Goal: Task Accomplishment & Management: Manage account settings

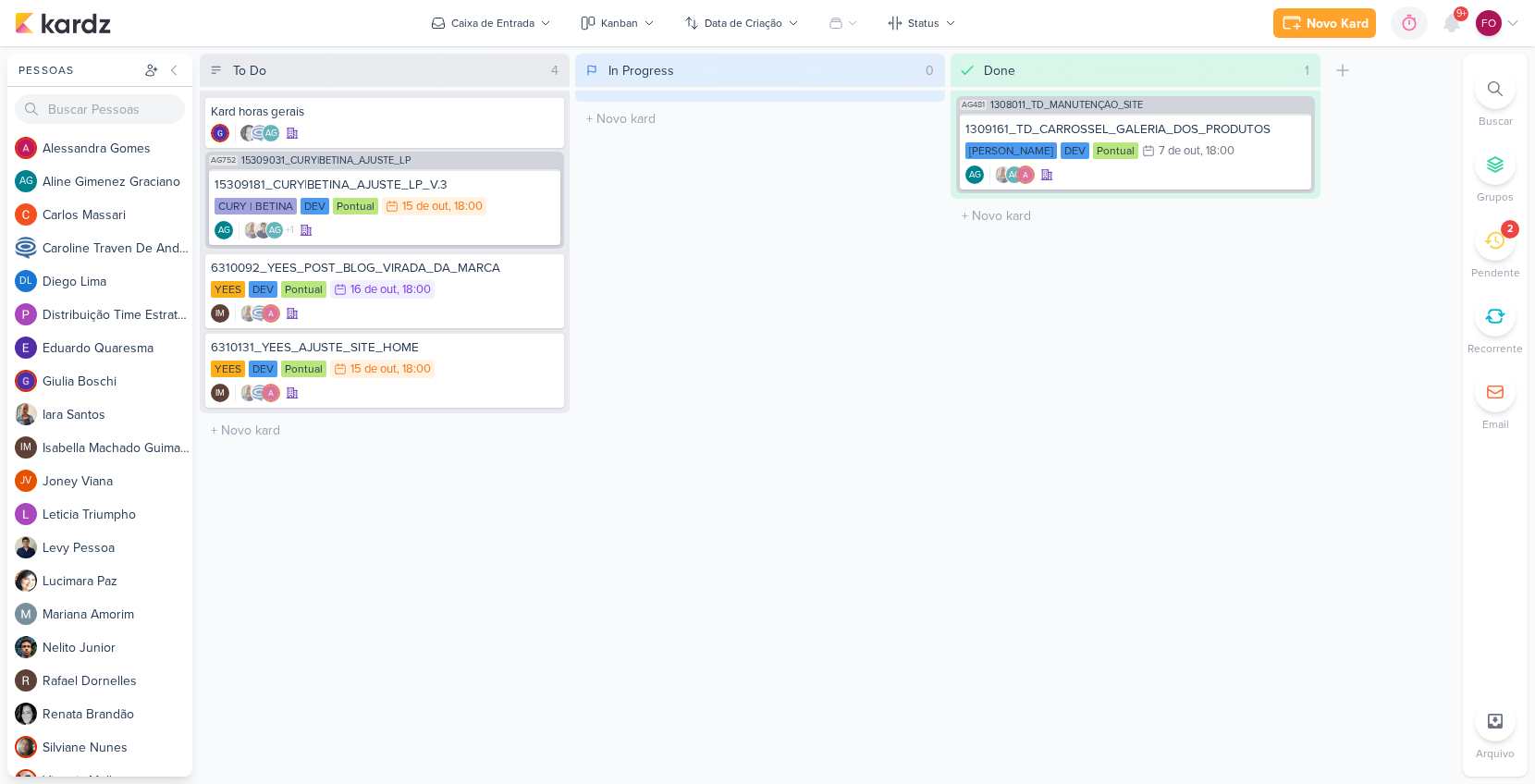
click at [1500, 241] on icon at bounding box center [1494, 240] width 20 height 20
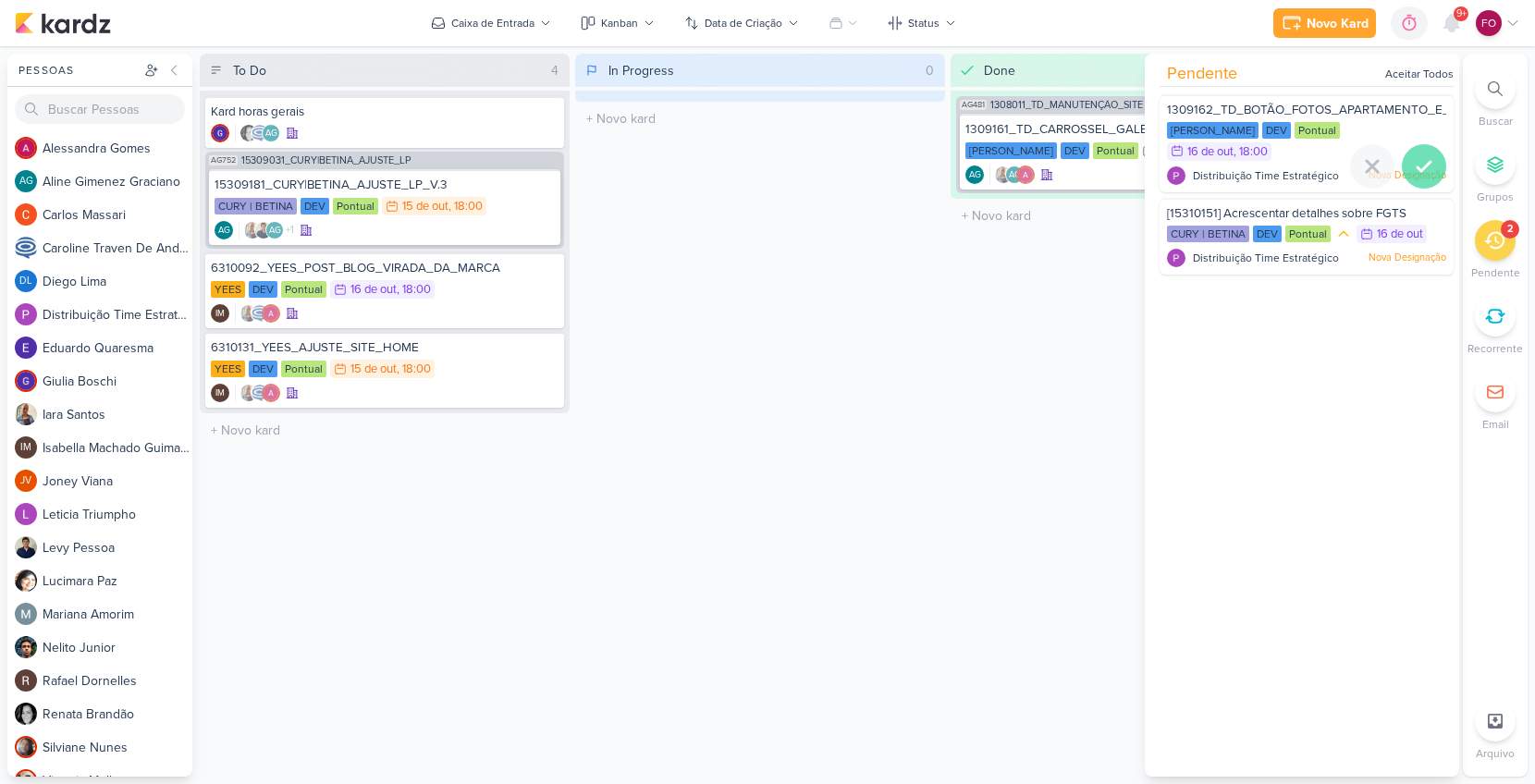
click at [1417, 161] on icon at bounding box center [1423, 165] width 13 height 9
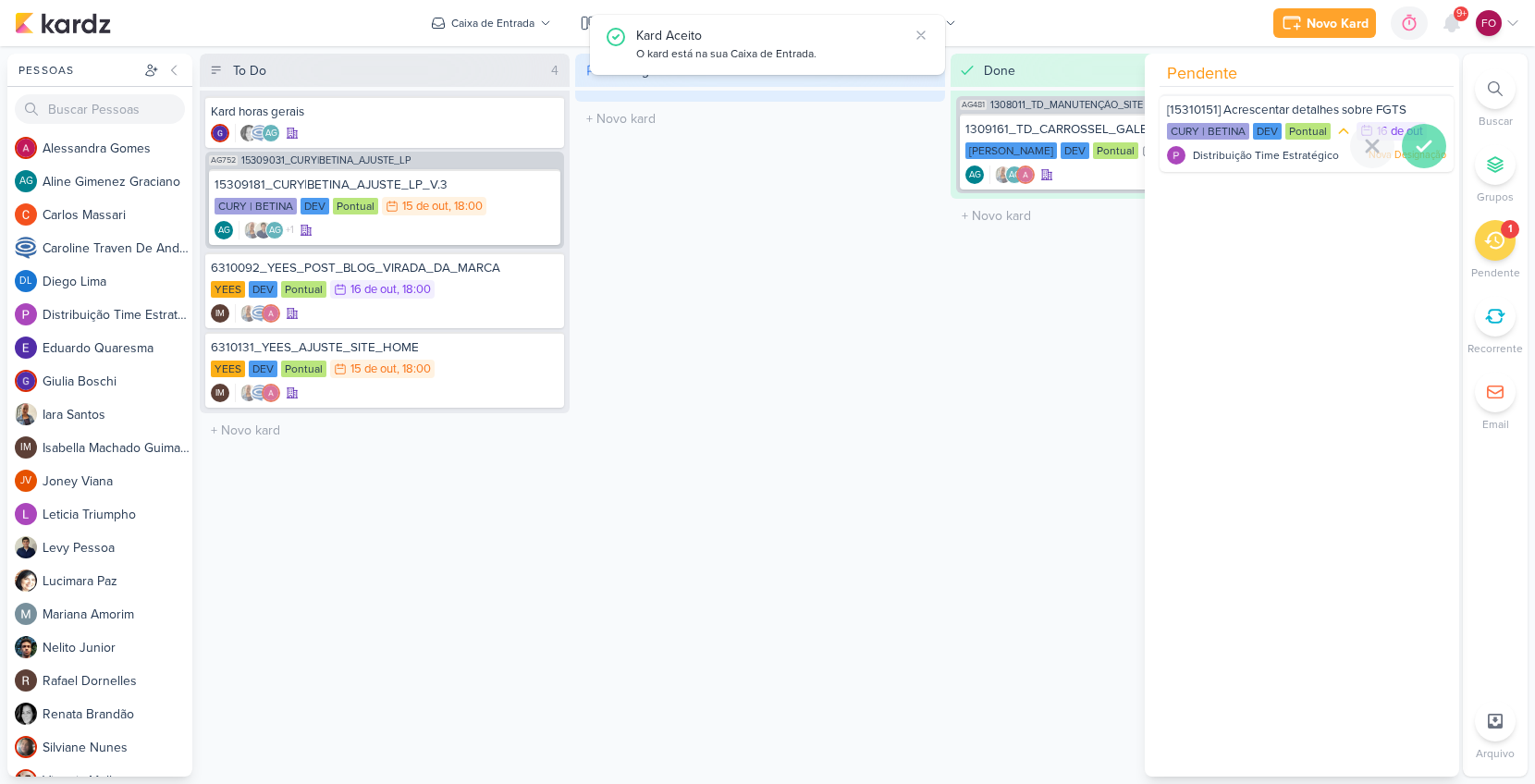
click at [1415, 150] on icon at bounding box center [1423, 145] width 22 height 22
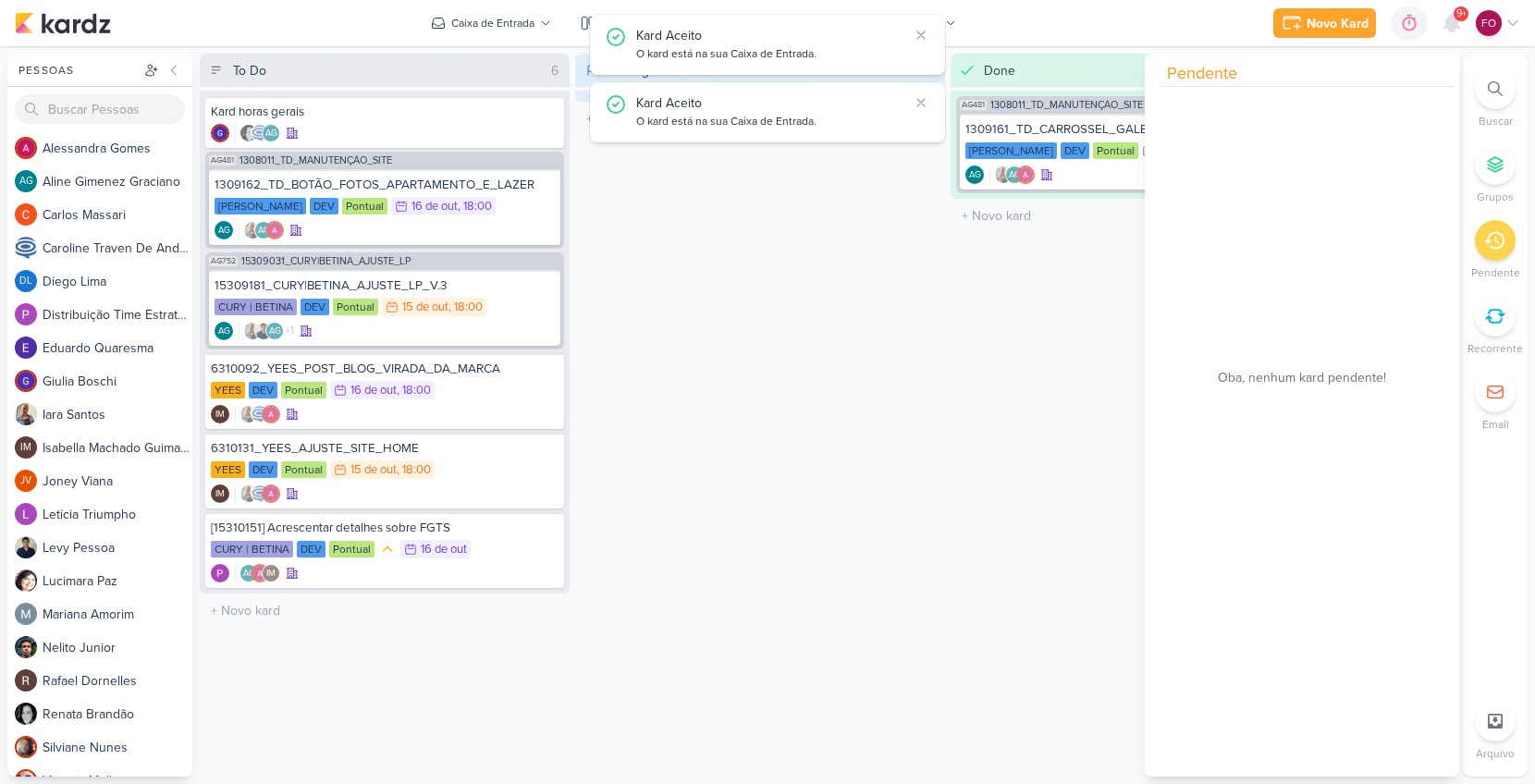
click at [862, 432] on div "In Progress 0 Mover Para Esquerda Mover Para Direita [GEOGRAPHIC_DATA] O título…" at bounding box center [760, 414] width 370 height 722
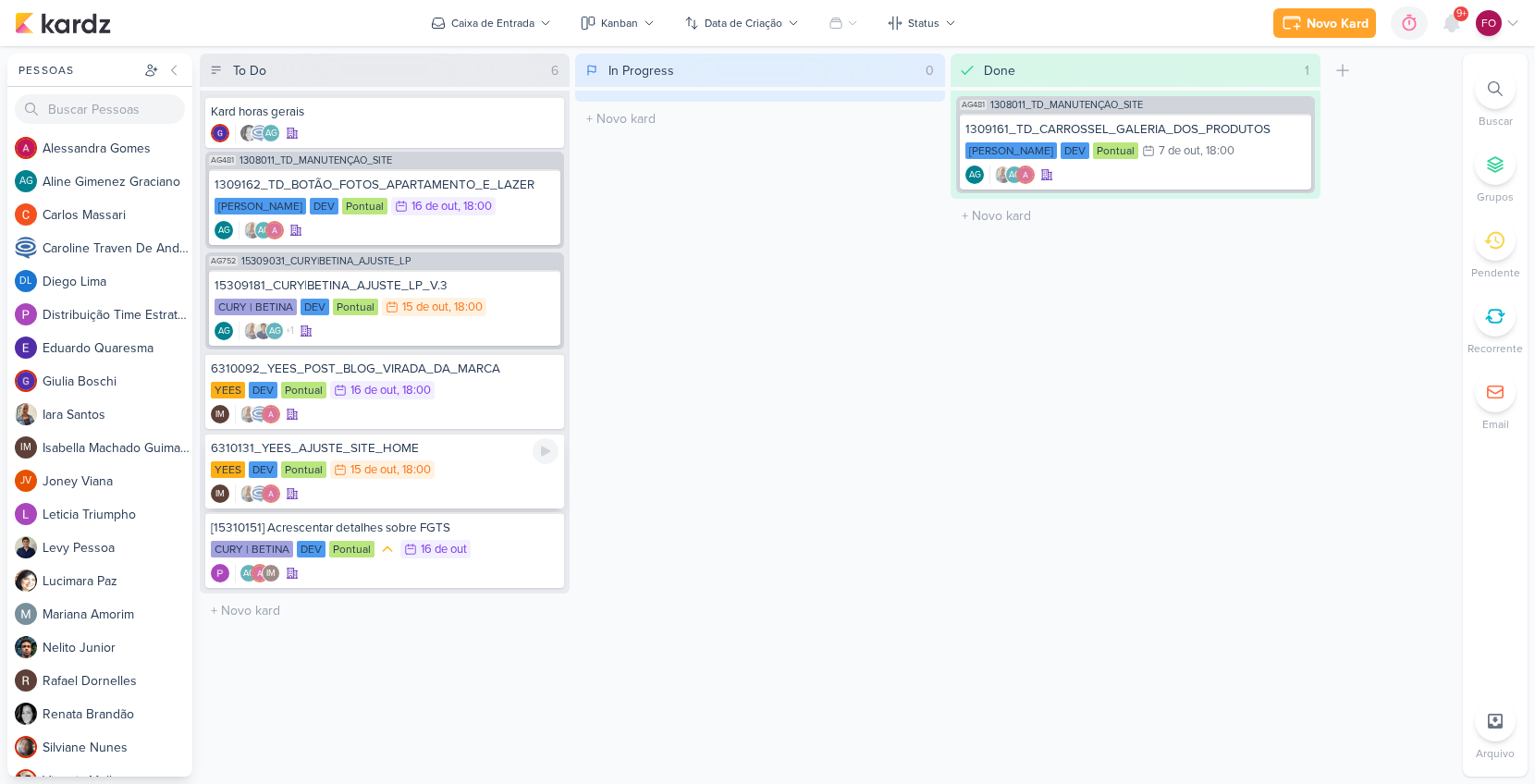
click at [480, 479] on div "YEES DEV Pontual 15/10 [DATE] 18:00" at bounding box center [385, 470] width 348 height 20
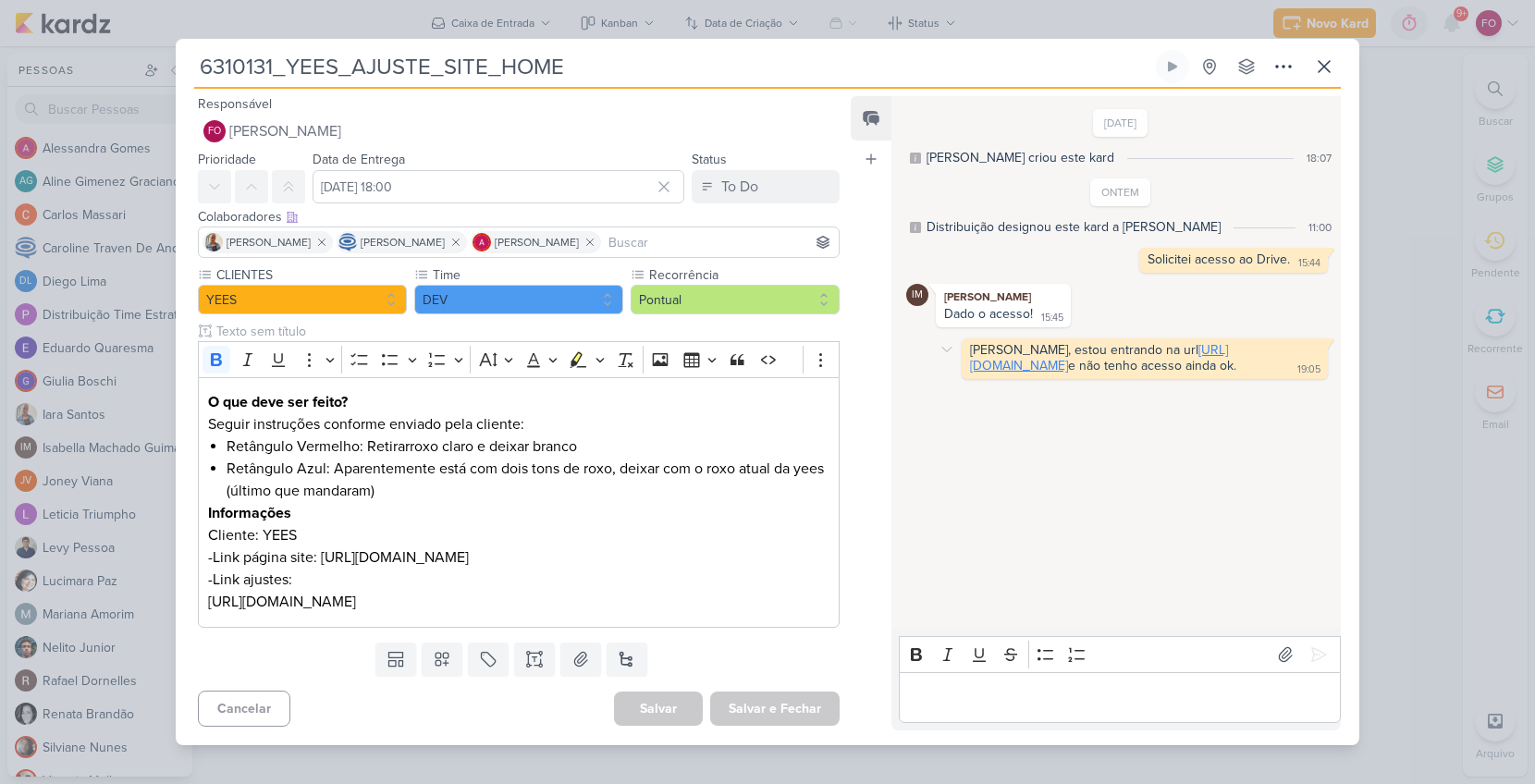
click at [1052, 364] on link "[URL][DOMAIN_NAME]" at bounding box center [1098, 358] width 258 height 32
click at [1172, 67] on icon at bounding box center [1172, 67] width 9 height 10
click at [1004, 682] on div "Editor editing area: main" at bounding box center [1119, 696] width 442 height 51
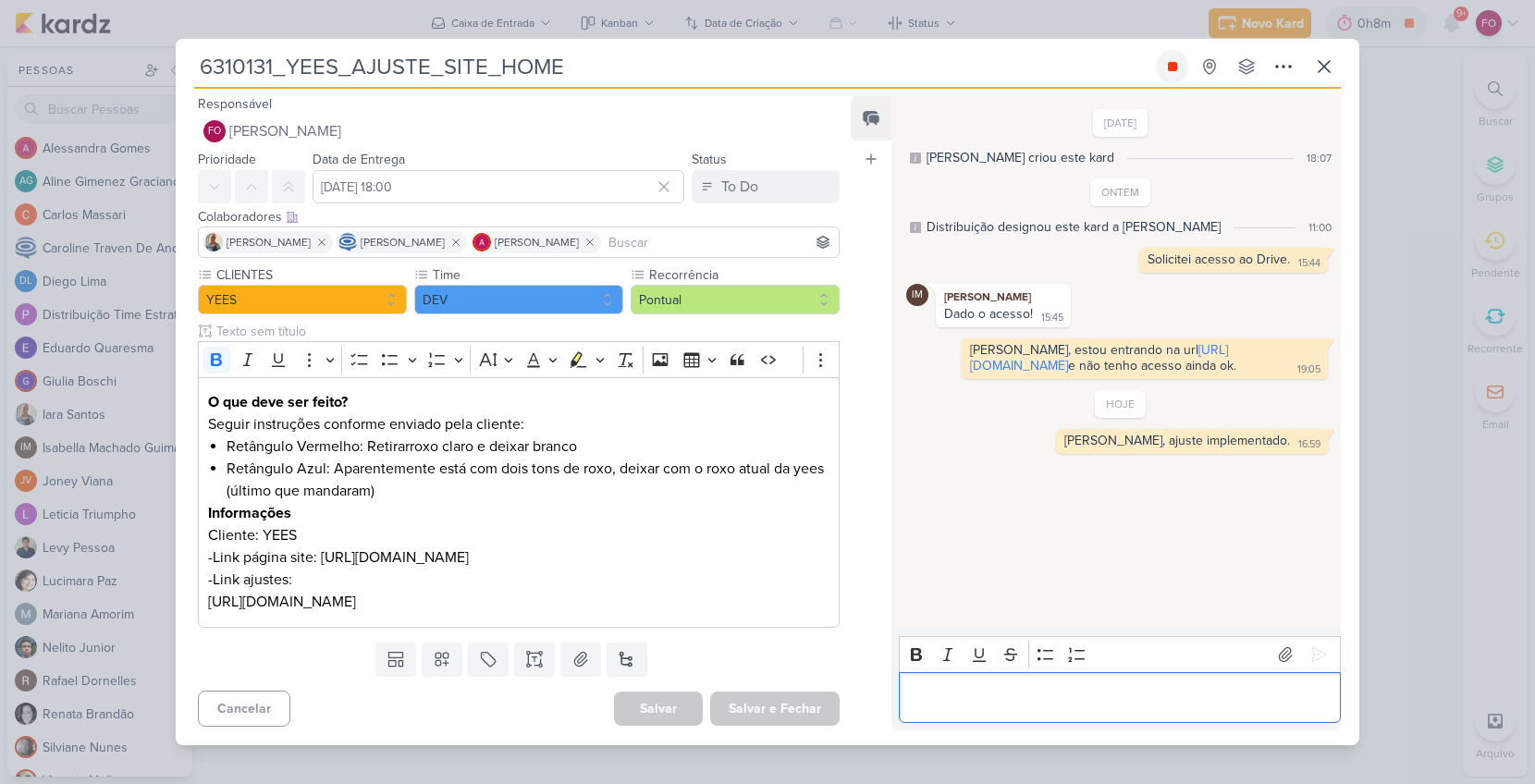
click at [1175, 66] on icon at bounding box center [1172, 66] width 9 height 9
click at [785, 170] on button "To Do" at bounding box center [766, 186] width 148 height 33
click at [741, 287] on button "Done" at bounding box center [756, 290] width 164 height 31
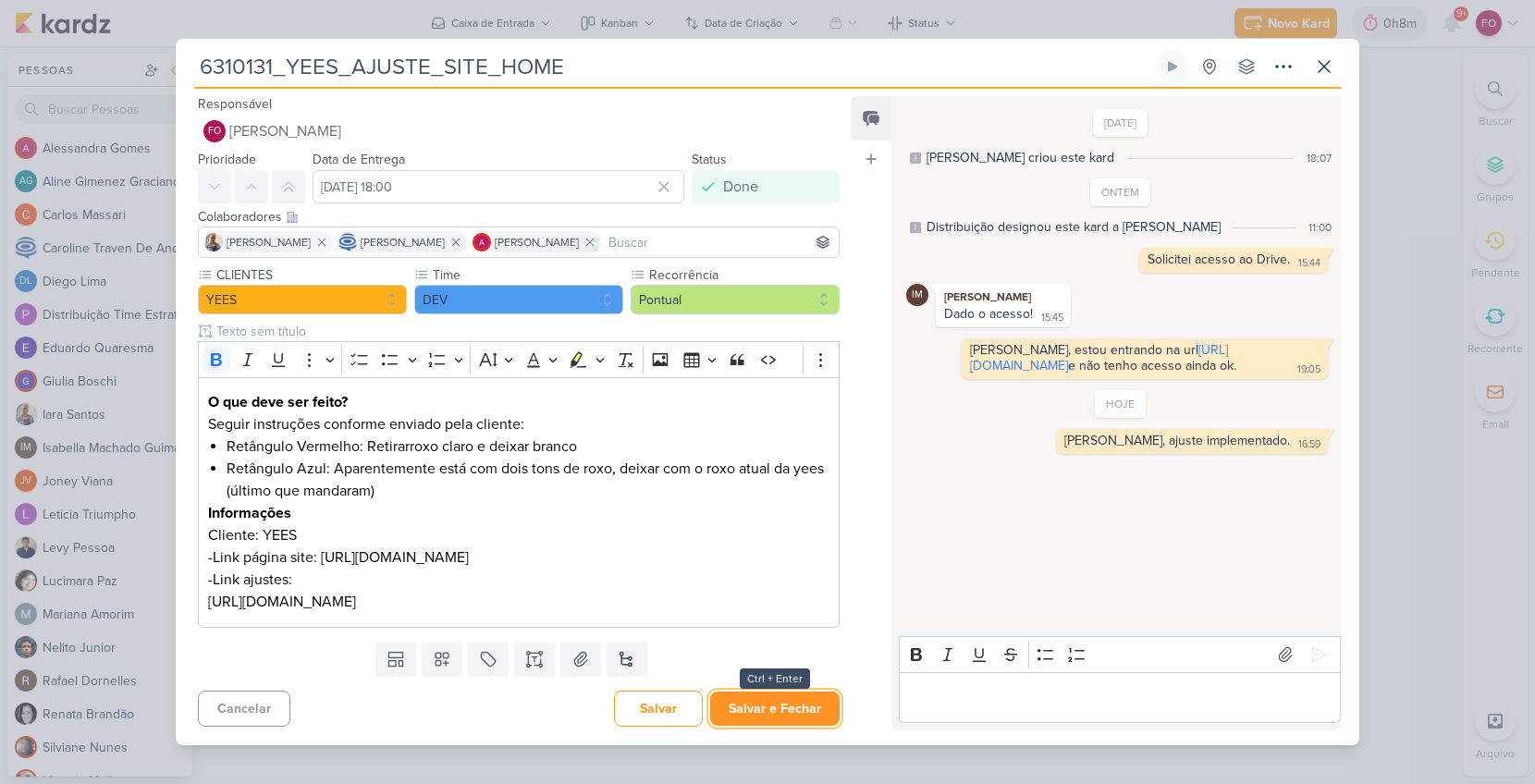
click at [772, 711] on button "Salvar e Fechar" at bounding box center [774, 708] width 130 height 34
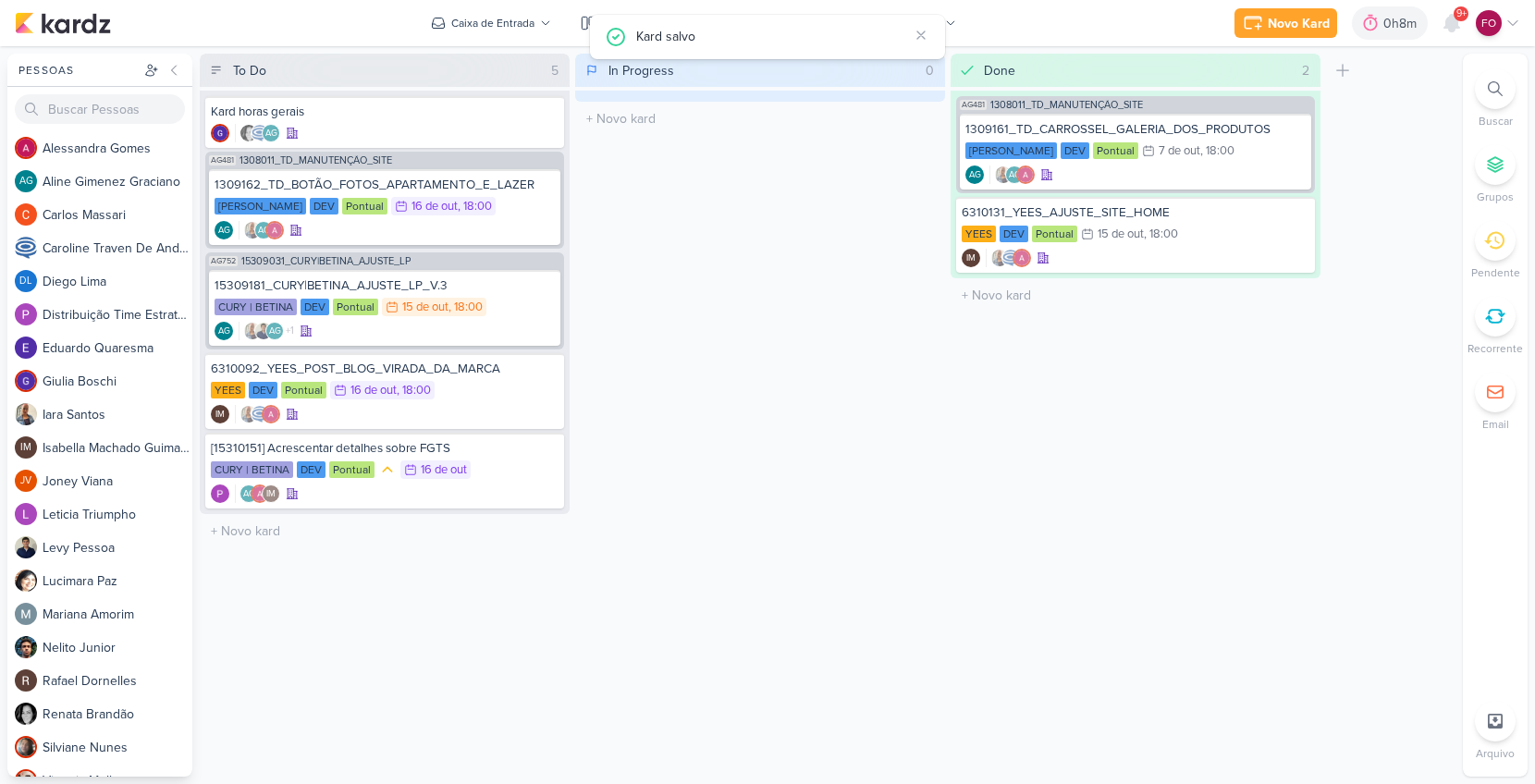
click at [964, 545] on div "Done 2 Mover Para Esquerda Mover Para Direita [GEOGRAPHIC_DATA] AG481 1308011_T…" at bounding box center [1135, 414] width 370 height 722
click at [460, 391] on div "YEES DEV Pontual 16/10 [DATE] 18:00" at bounding box center [385, 391] width 348 height 20
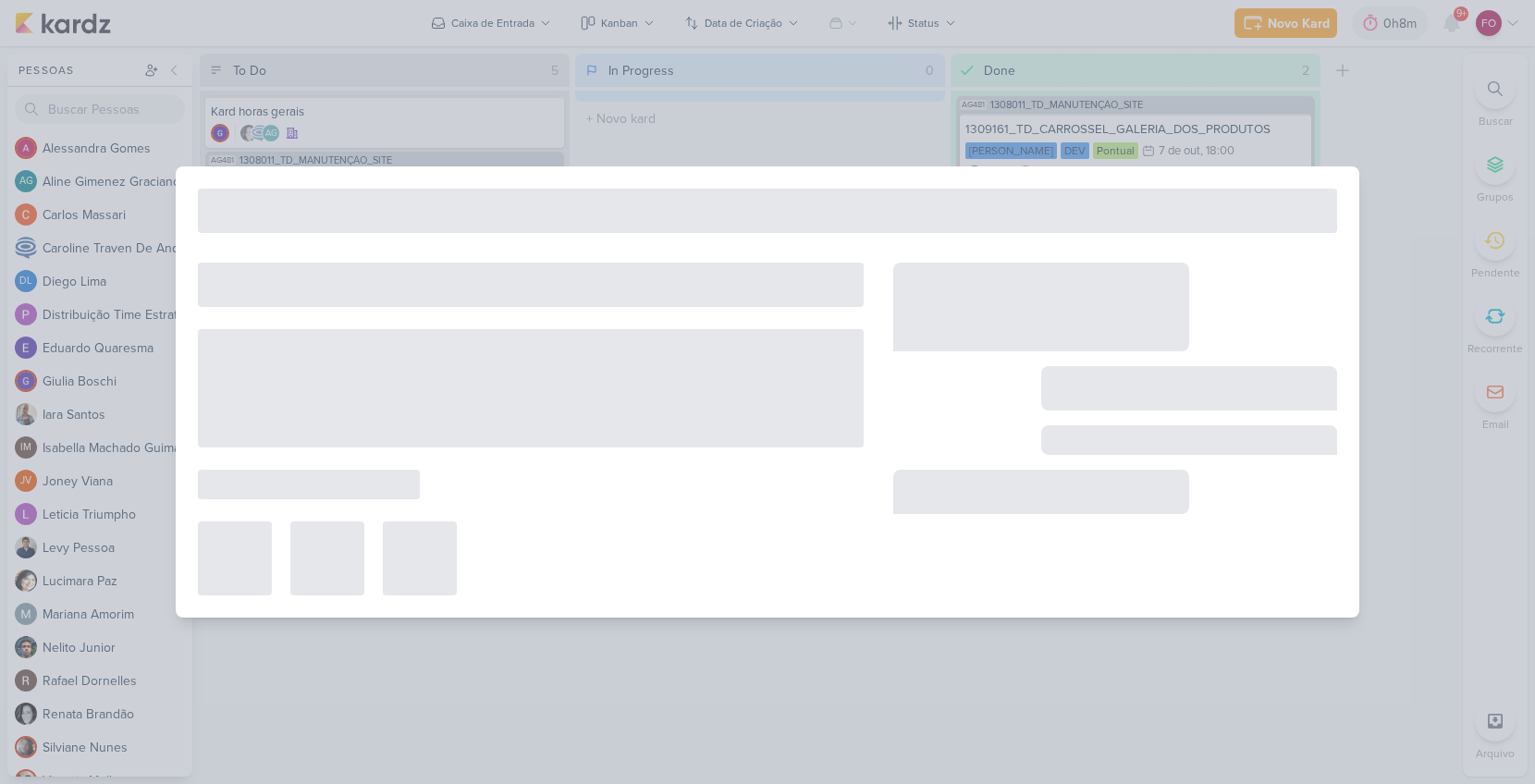
type input "6310092_YEES_POST_BLOG_VIRADA_DA_MARCA"
type input "[DATE] 18:00"
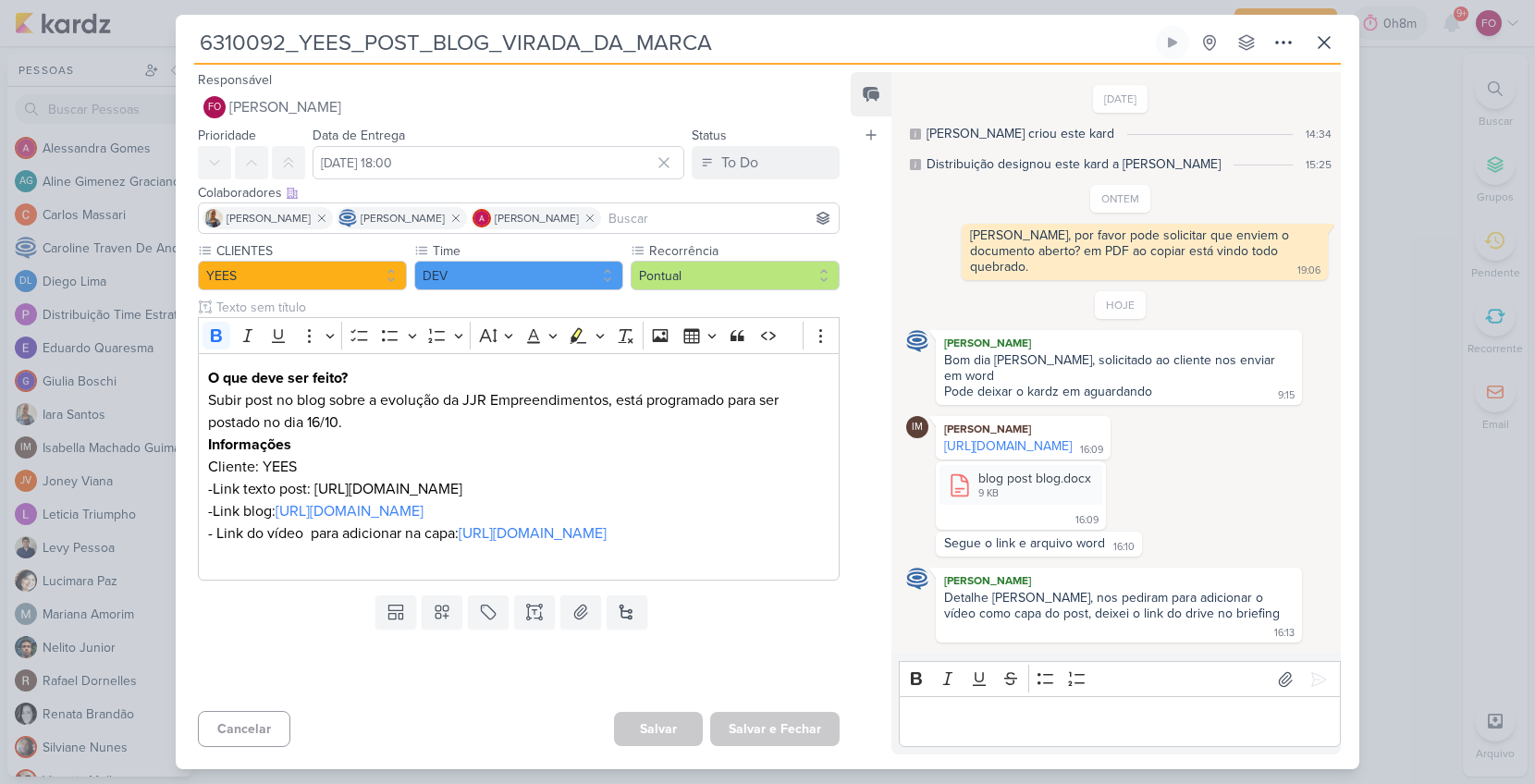
scroll to position [27, 0]
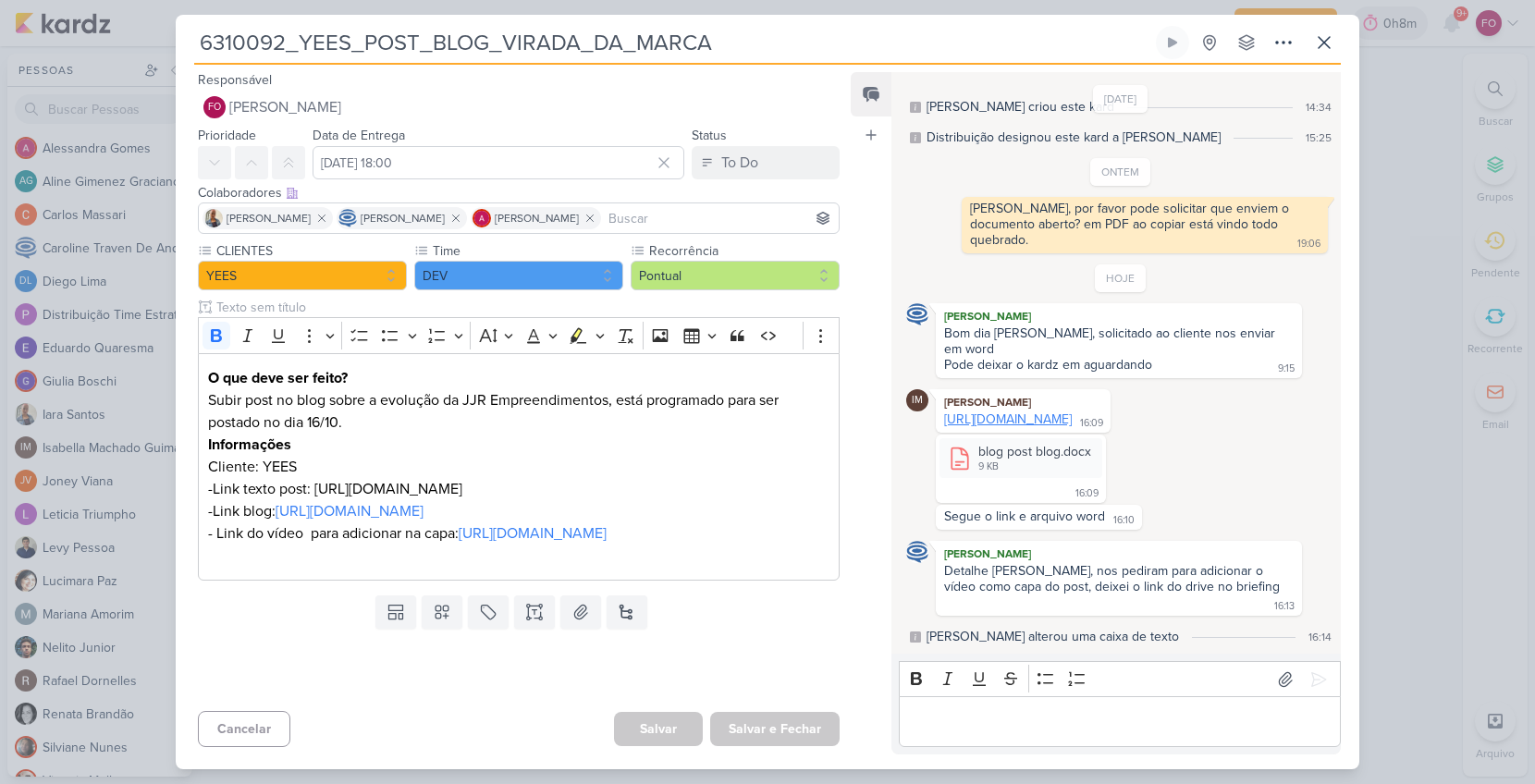
click at [1028, 411] on link "[URL][DOMAIN_NAME]" at bounding box center [1008, 419] width 128 height 16
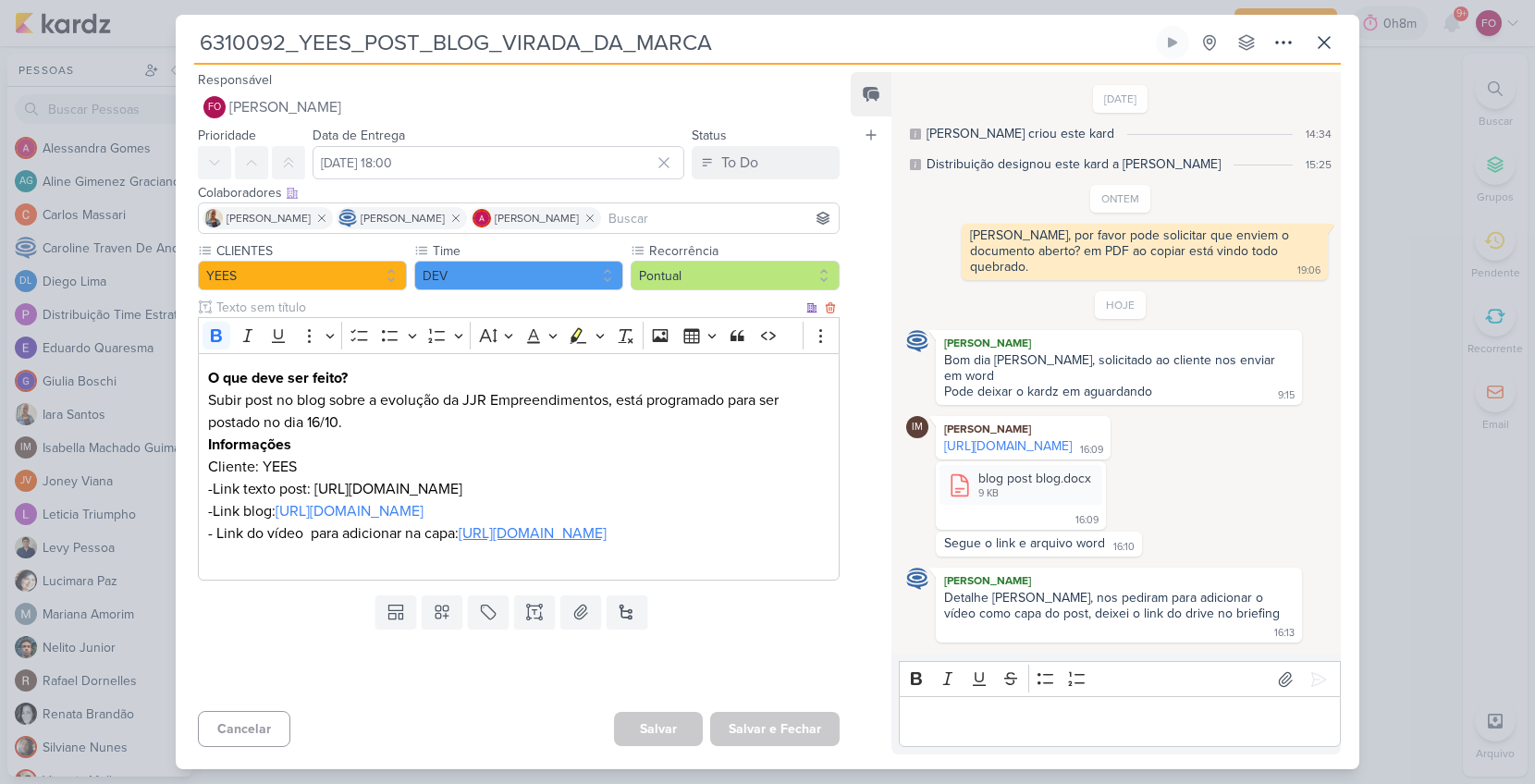
click at [479, 543] on link "[URL][DOMAIN_NAME]" at bounding box center [532, 533] width 148 height 19
click at [994, 721] on p "Editor editing area: main" at bounding box center [1119, 721] width 423 height 22
click at [1326, 38] on icon at bounding box center [1324, 43] width 22 height 22
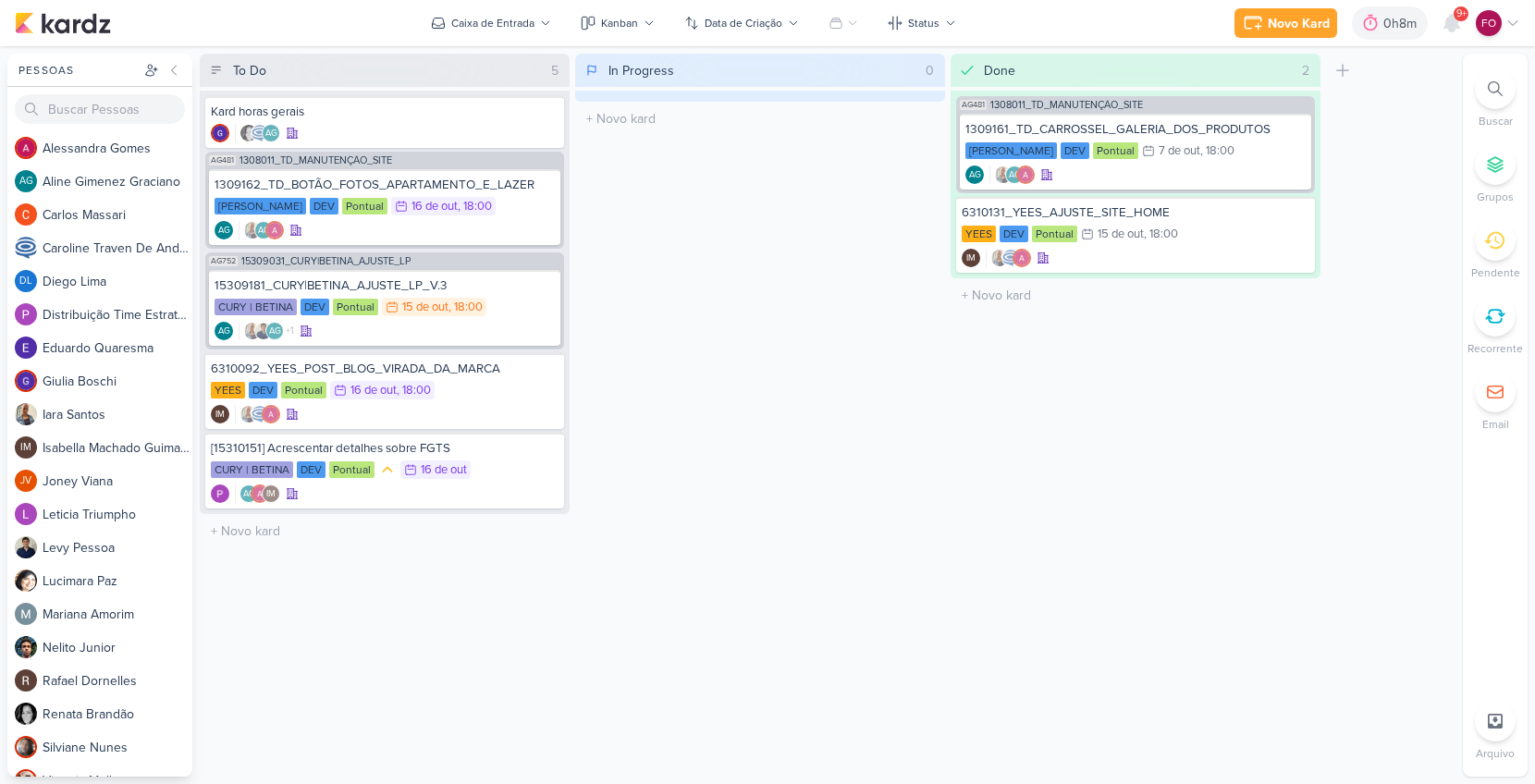
click at [934, 404] on div "In Progress 0 Mover Para Esquerda Mover Para Direita [GEOGRAPHIC_DATA] O título…" at bounding box center [760, 414] width 370 height 722
click at [493, 319] on div "15309181_CURY|BETINA_AJUSTE_LP_V.3 CURY | BETINA DEV Pontual 15/10 [DATE] 18:00…" at bounding box center [385, 308] width 352 height 76
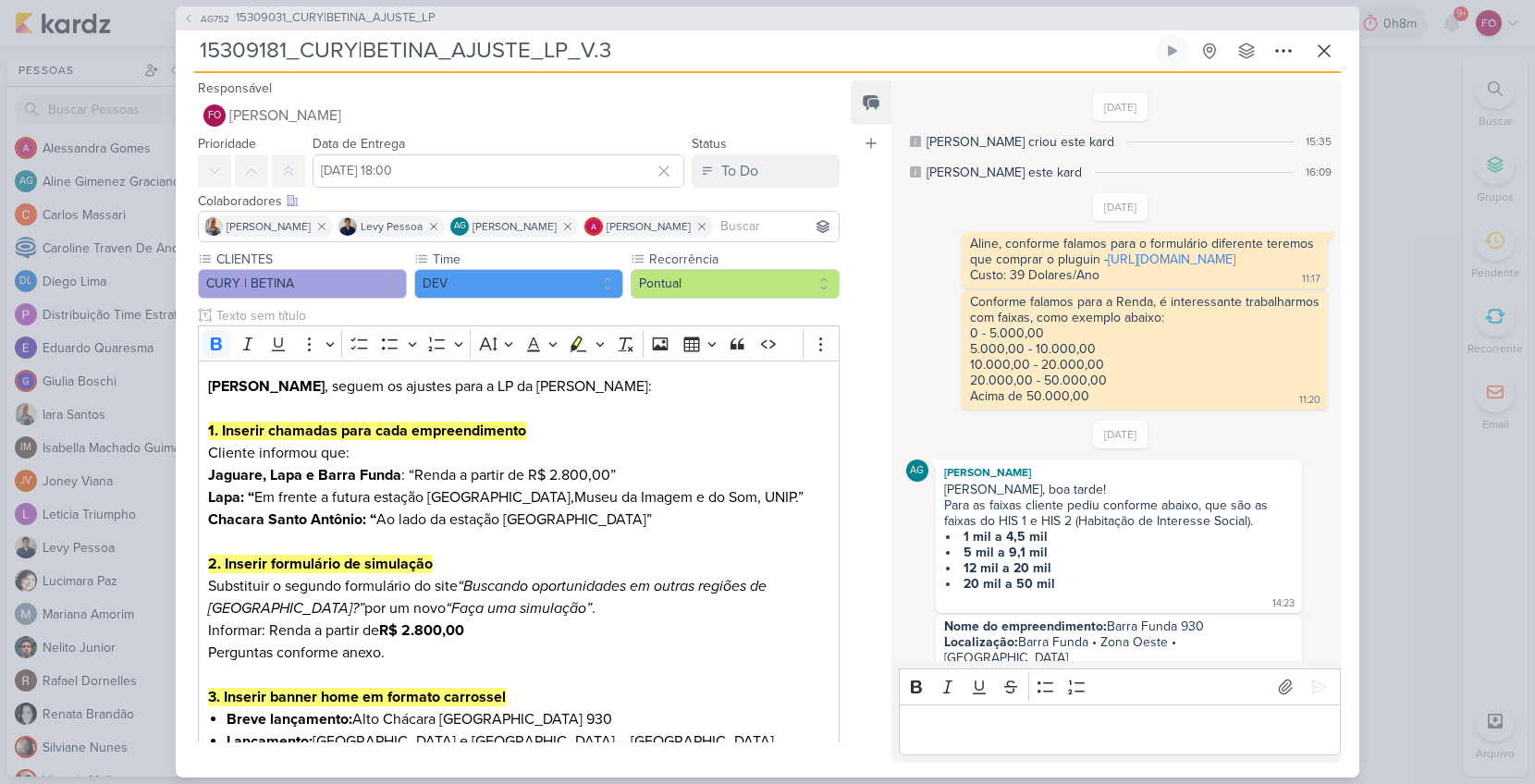
scroll to position [1773, 0]
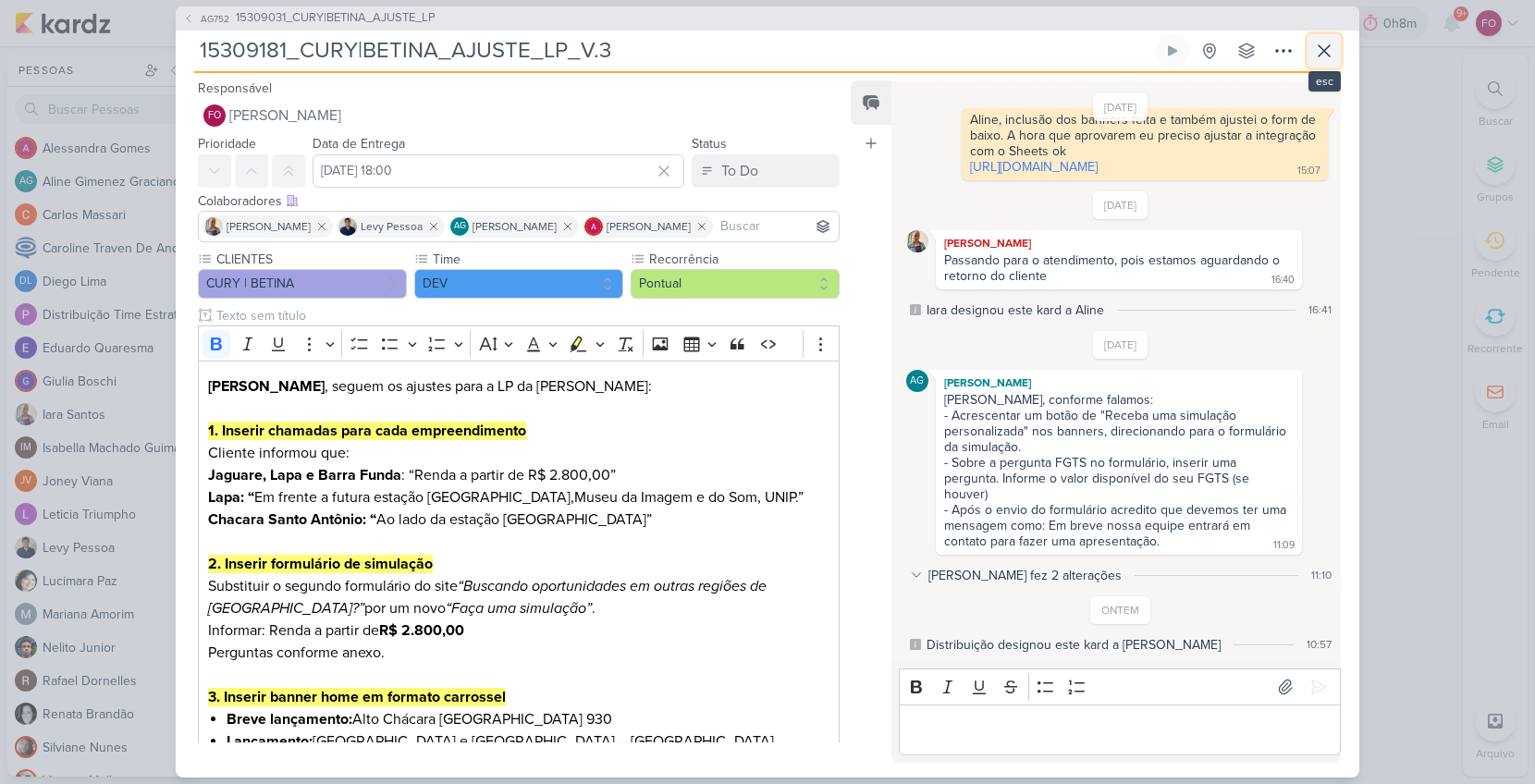
click at [1328, 53] on icon at bounding box center [1324, 51] width 22 height 22
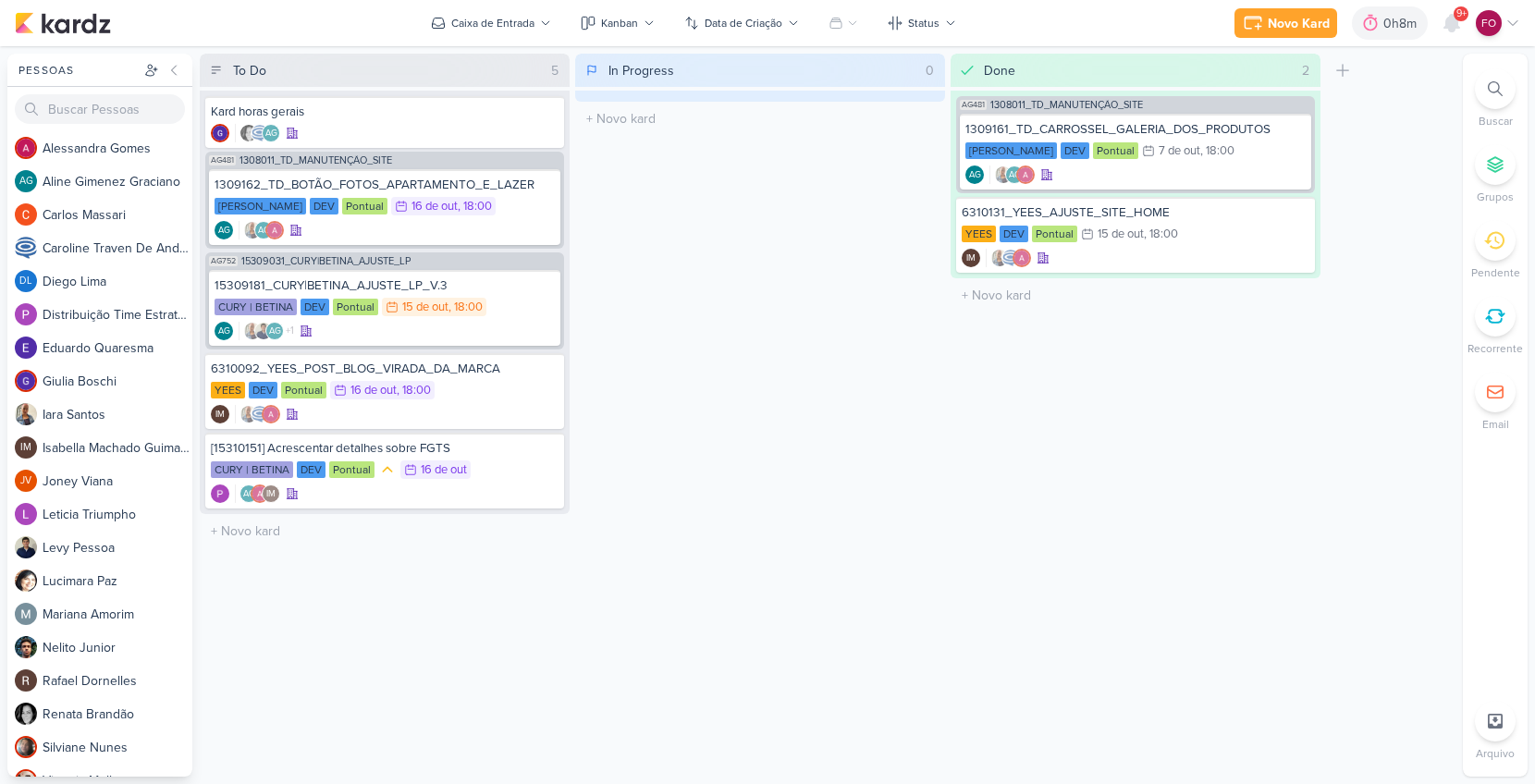
click at [724, 405] on div "In Progress 0 Mover Para Esquerda Mover Para Direita [GEOGRAPHIC_DATA] O título…" at bounding box center [760, 414] width 370 height 722
click at [501, 458] on div "[15310151] Acrescentar detalhes sobre FGTS CURY | BETINA DEV Pontual 16/10 [DAT…" at bounding box center [385, 470] width 359 height 76
click at [1012, 530] on div "Done 2 Mover Para Esquerda Mover Para Direita [GEOGRAPHIC_DATA] AG481 1308011_T…" at bounding box center [1135, 414] width 370 height 722
click at [532, 312] on div "CURY | BETINA DEV Pontual 15/10 [DATE] 18:00" at bounding box center [384, 308] width 340 height 20
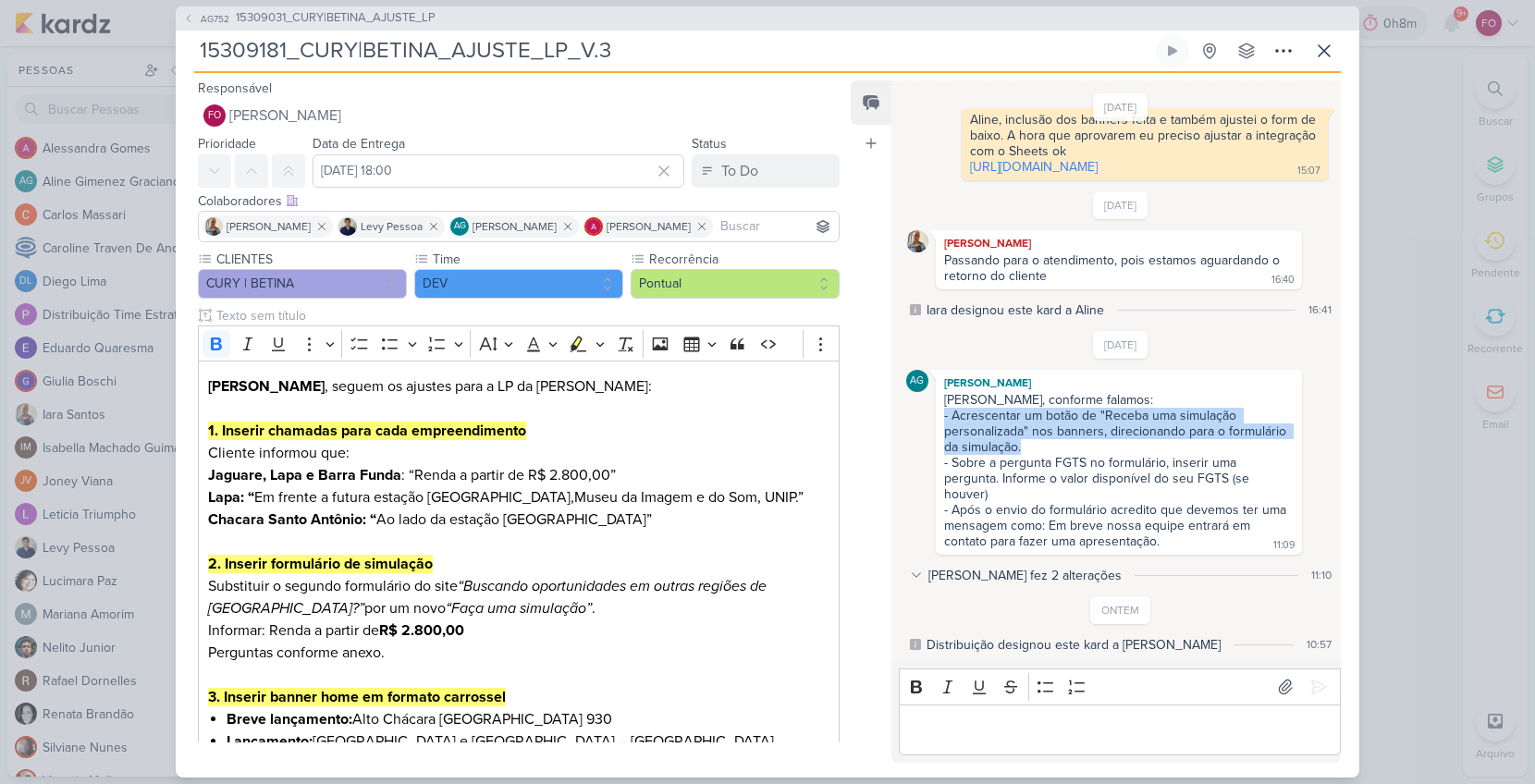
drag, startPoint x: 1031, startPoint y: 445, endPoint x: 944, endPoint y: 411, distance: 93.4
click at [944, 411] on div "[PERSON_NAME], conforme falamos: - Acrescentar um botão de "Receba uma simulaçã…" at bounding box center [1118, 471] width 359 height 159
click at [1030, 475] on div "- Acrescentar um botão de "Receba uma simulação personalizada" nos banners, dir…" at bounding box center [1116, 478] width 346 height 141
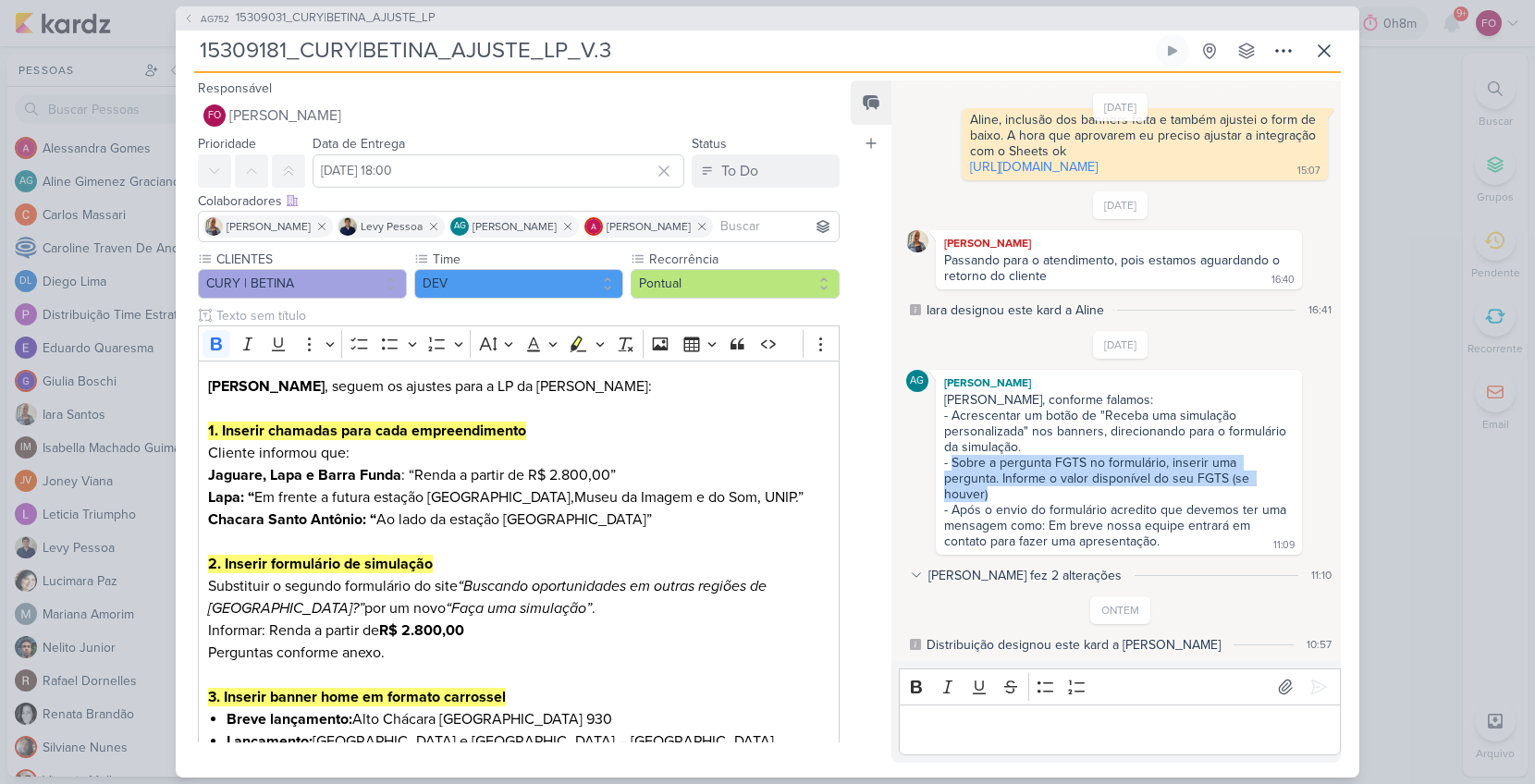
drag, startPoint x: 952, startPoint y: 461, endPoint x: 1004, endPoint y: 487, distance: 58.1
click at [1004, 487] on div "[PERSON_NAME], conforme falamos: - Acrescentar um botão de "Receba uma simulaçã…" at bounding box center [1118, 471] width 359 height 159
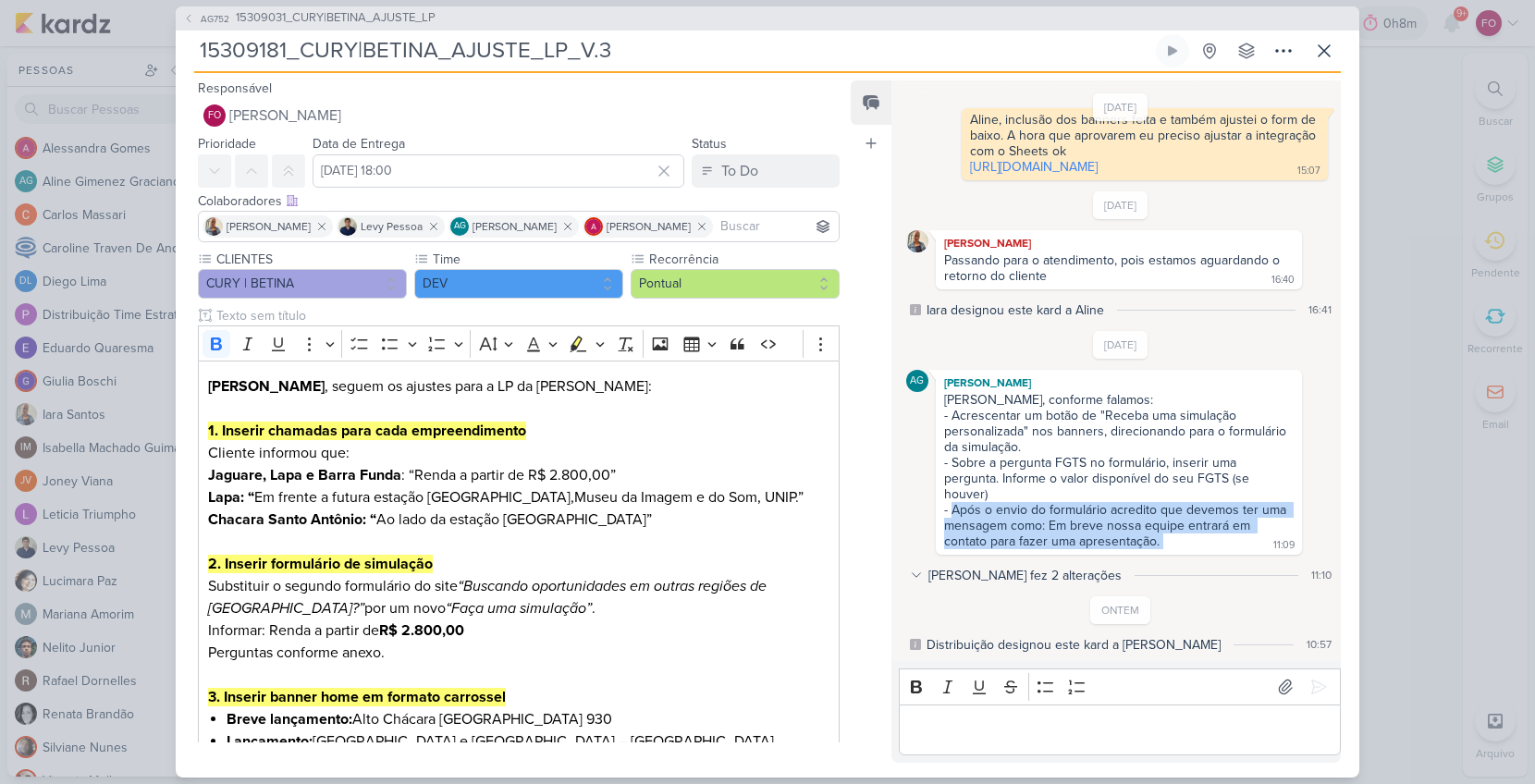
drag, startPoint x: 952, startPoint y: 511, endPoint x: 1169, endPoint y: 541, distance: 219.1
click at [1169, 541] on div "[PERSON_NAME], conforme falamos: - Acrescentar um botão de "Receba uma simulaçã…" at bounding box center [1118, 471] width 359 height 159
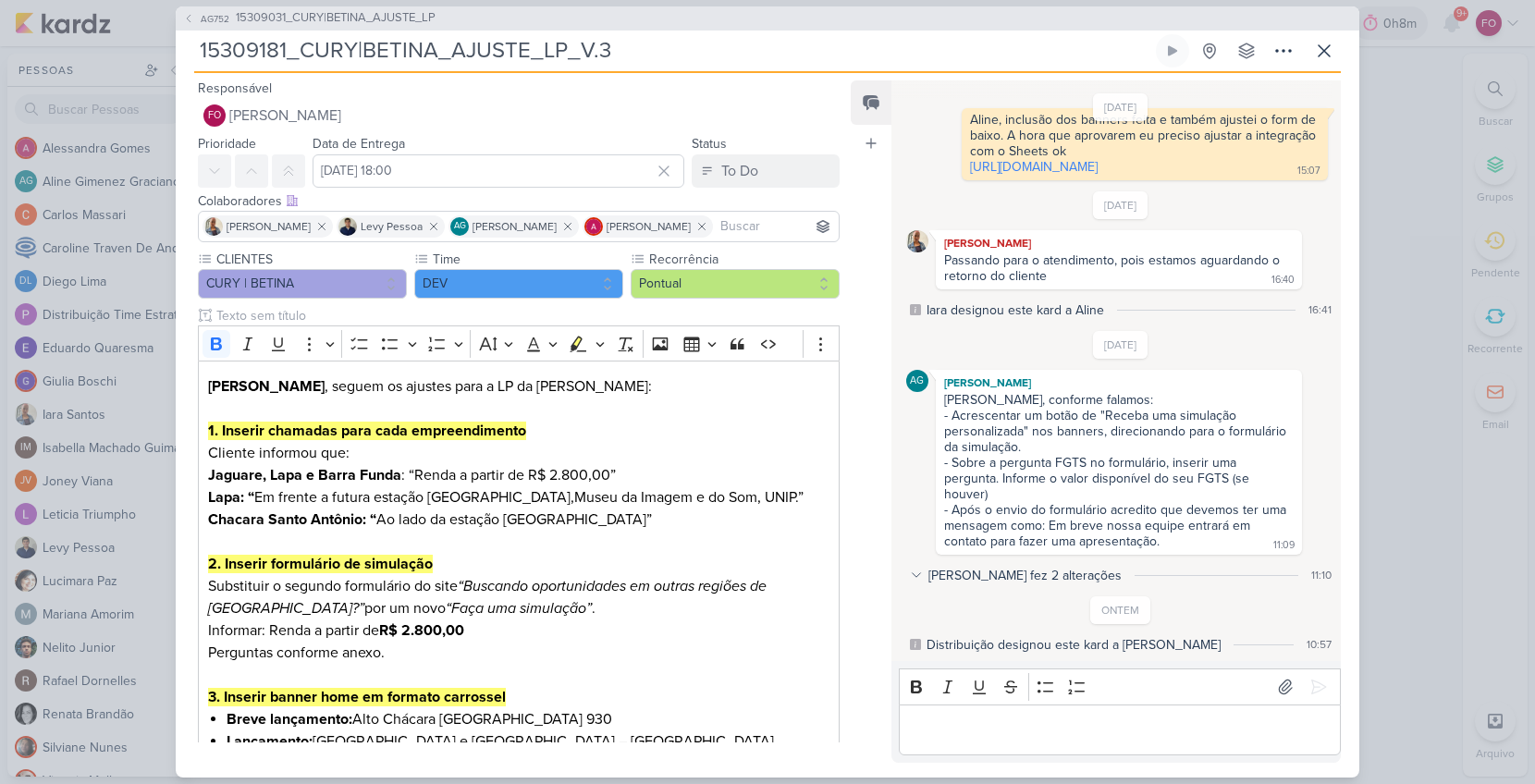
click at [1169, 540] on div "[PERSON_NAME], conforme falamos: - Acrescentar um botão de "Receba uma simulaçã…" at bounding box center [1118, 471] width 359 height 159
drag, startPoint x: 1169, startPoint y: 540, endPoint x: 1050, endPoint y: 527, distance: 119.7
click at [1050, 527] on div "[PERSON_NAME], conforme falamos: - Acrescentar um botão de "Receba uma simulaçã…" at bounding box center [1118, 471] width 359 height 159
click at [1160, 543] on div "[PERSON_NAME], conforme falamos: - Acrescentar um botão de "Receba uma simulaçã…" at bounding box center [1118, 471] width 359 height 159
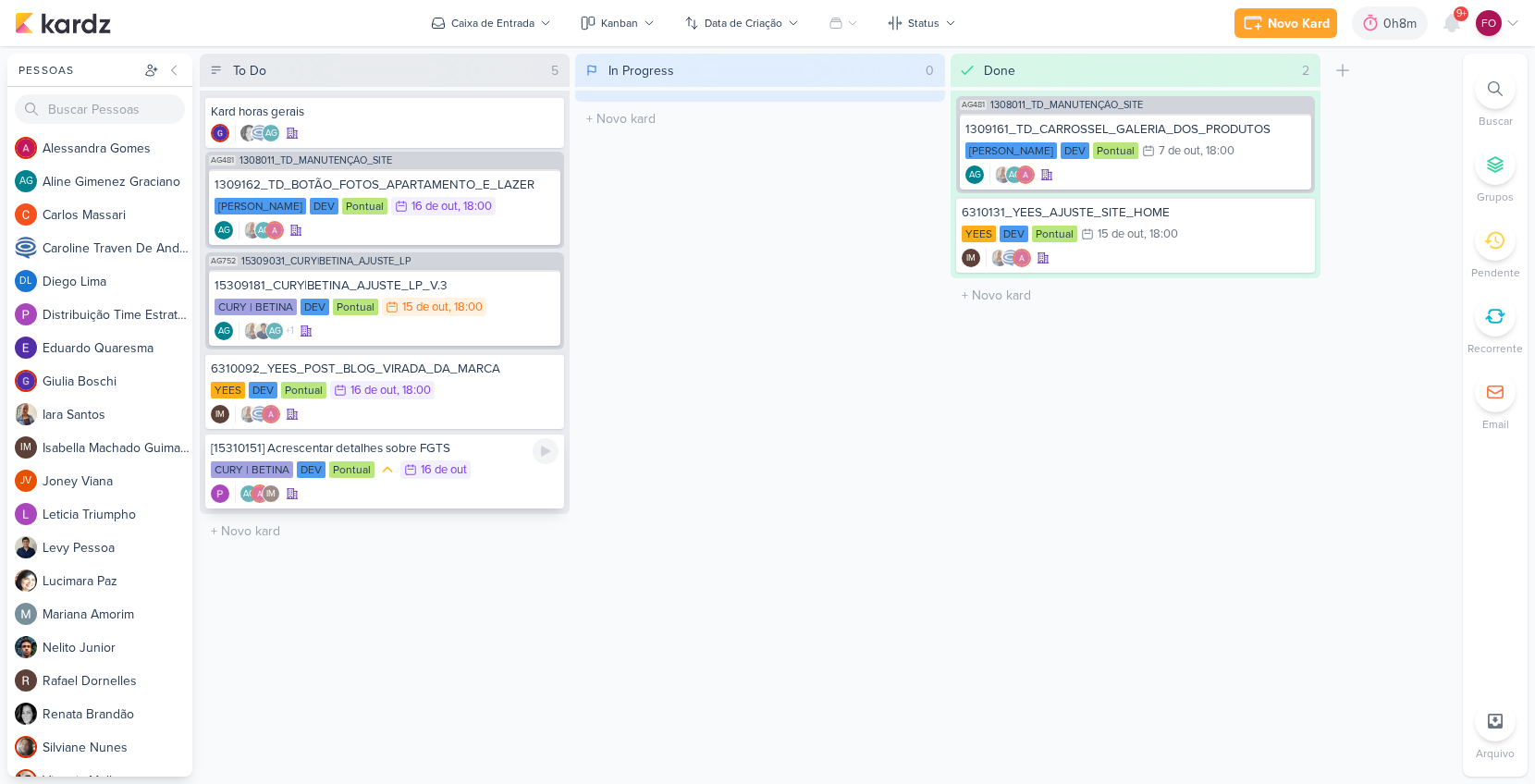
click at [511, 468] on div "CURY | BETINA DEV Pontual 16/10 [DATE]" at bounding box center [385, 470] width 348 height 20
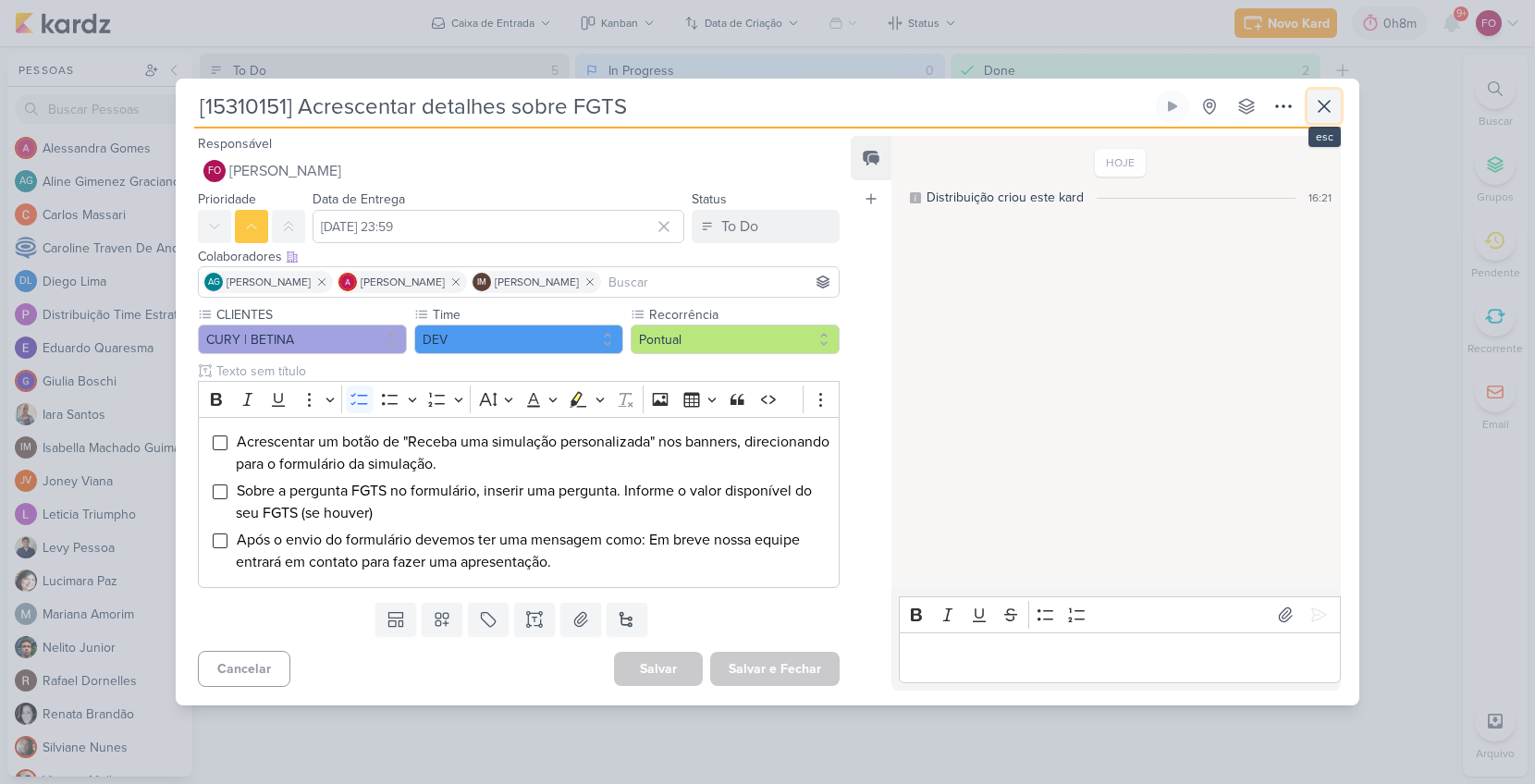
click at [1330, 106] on icon at bounding box center [1324, 107] width 22 height 22
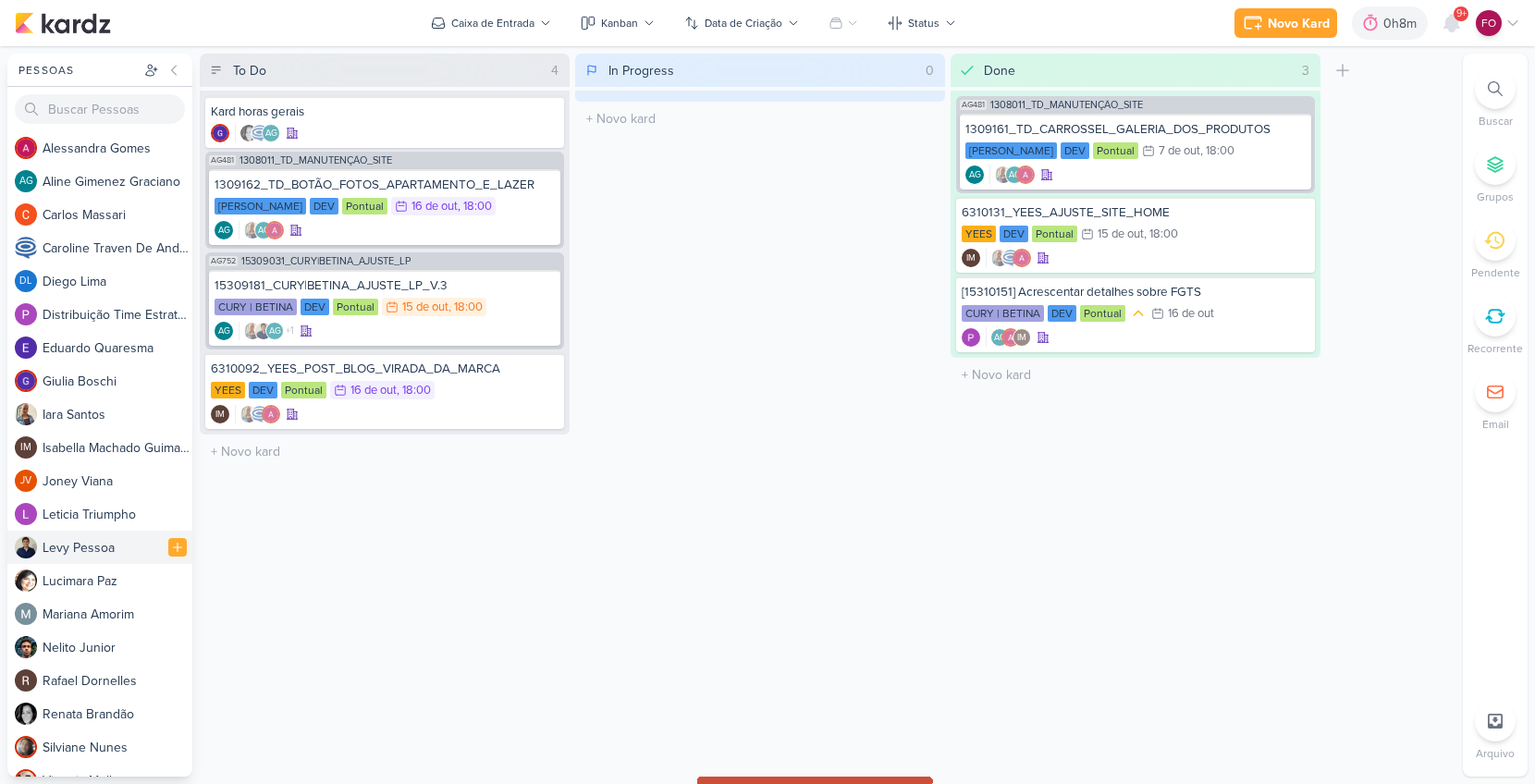
drag, startPoint x: 469, startPoint y: 449, endPoint x: 83, endPoint y: 530, distance: 394.4
click at [510, 218] on div "1309162_TD_BOTÃO_FOTOS_APARTAMENTO_E_LAZER [PERSON_NAME] DEV Pontual 16/10 [DAT…" at bounding box center [385, 207] width 352 height 76
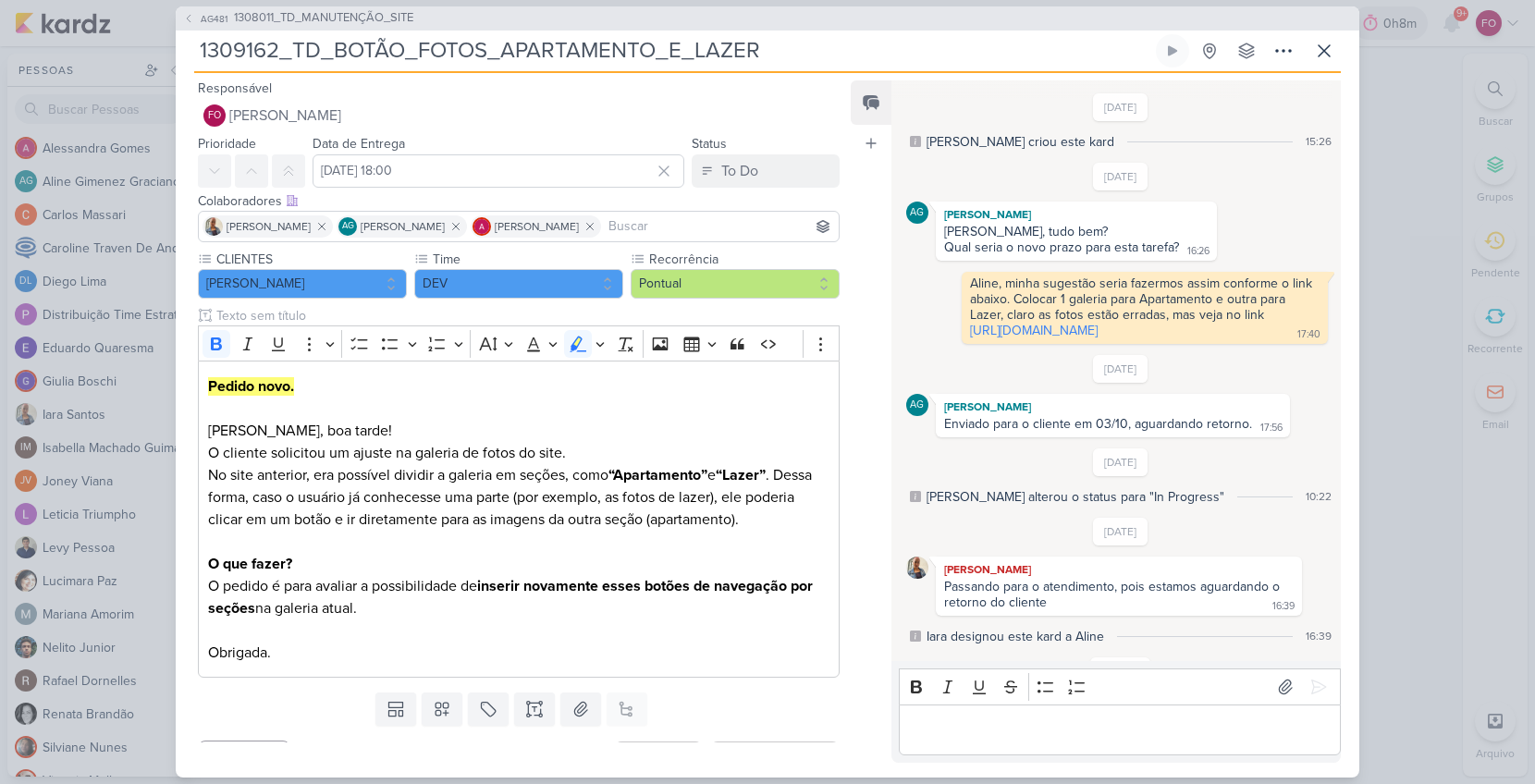
scroll to position [311, 0]
